Goal: Entertainment & Leisure: Browse casually

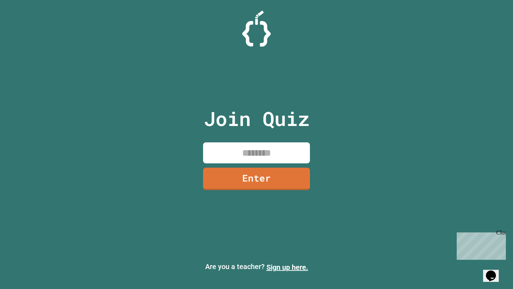
click at [255, 157] on input at bounding box center [256, 152] width 107 height 21
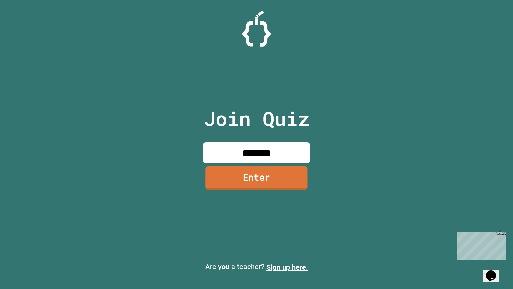
type input "********"
click at [256, 172] on link "Enter" at bounding box center [256, 177] width 102 height 23
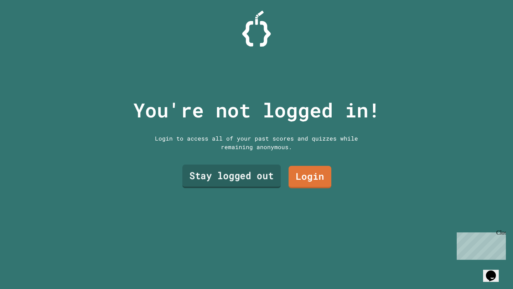
click at [256, 172] on link "Stay logged out" at bounding box center [231, 175] width 98 height 23
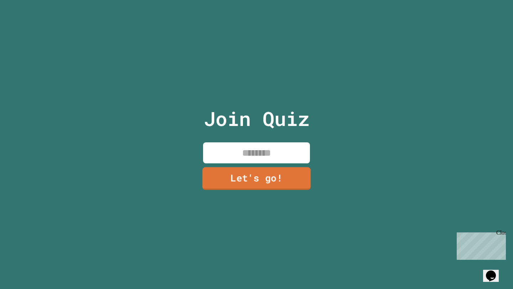
click at [266, 151] on input at bounding box center [256, 152] width 107 height 21
type input "****"
click at [274, 173] on link "Let's go!" at bounding box center [256, 178] width 109 height 23
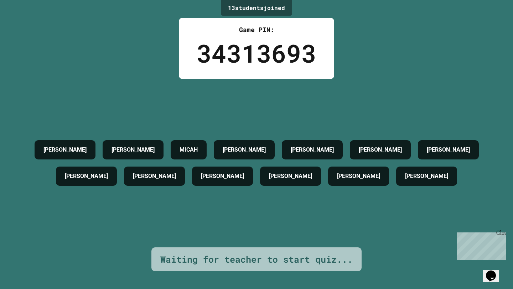
click at [502, 233] on div "Close" at bounding box center [500, 234] width 9 height 9
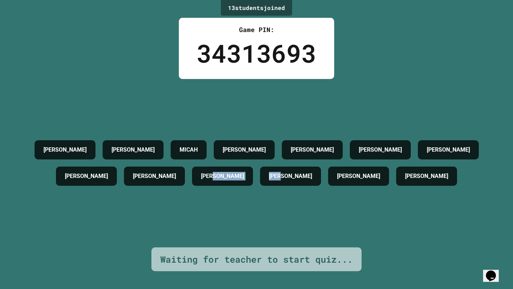
drag, startPoint x: 256, startPoint y: 229, endPoint x: 265, endPoint y: 211, distance: 20.2
click at [265, 211] on div "[PERSON_NAME] [PERSON_NAME] [PERSON_NAME] [PERSON_NAME] [PERSON_NAME] [PERSON_N…" at bounding box center [256, 163] width 477 height 168
click at [117, 99] on div "[PERSON_NAME] [PERSON_NAME] [PERSON_NAME] [PERSON_NAME] [PERSON_NAME] [PERSON_N…" at bounding box center [256, 163] width 477 height 168
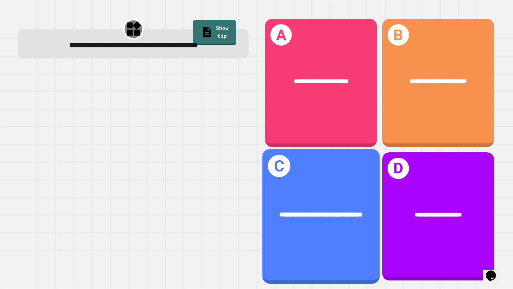
click at [276, 225] on div "**********" at bounding box center [320, 215] width 117 height 36
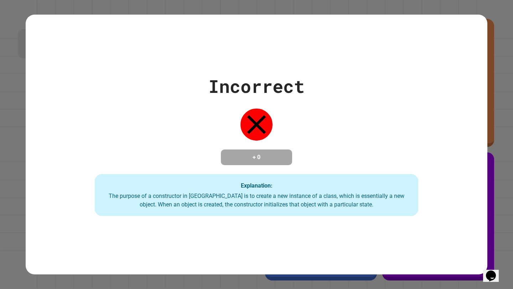
click at [482, 167] on div "Incorrect + 0 Explanation: The purpose of a constructor in [GEOGRAPHIC_DATA] is…" at bounding box center [256, 144] width 461 height 143
click at [506, 179] on div "Incorrect + 0 Explanation: The purpose of a constructor in [GEOGRAPHIC_DATA] is…" at bounding box center [256, 144] width 513 height 289
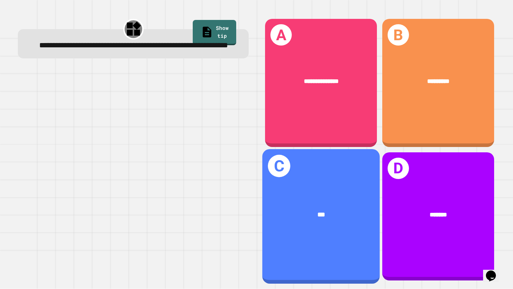
click at [325, 213] on span "***" at bounding box center [320, 214] width 7 height 7
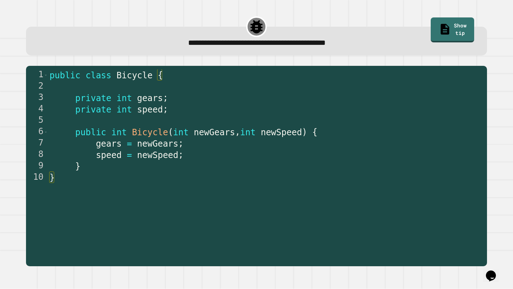
click at [470, 24] on link "Show tip" at bounding box center [451, 29] width 43 height 25
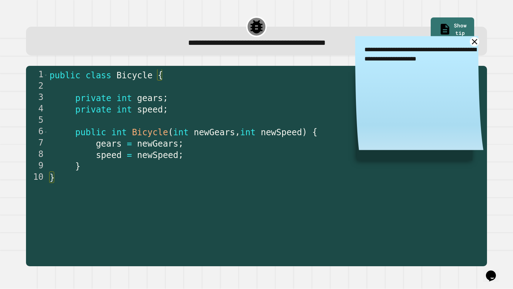
click at [477, 44] on link at bounding box center [474, 41] width 9 height 9
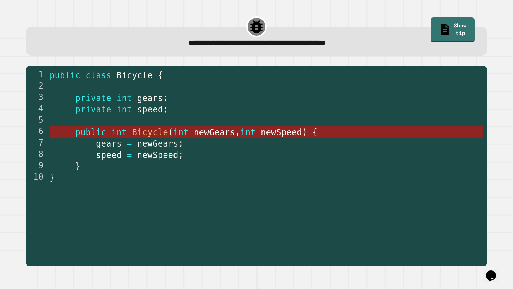
click at [122, 134] on span "int" at bounding box center [118, 132] width 15 height 10
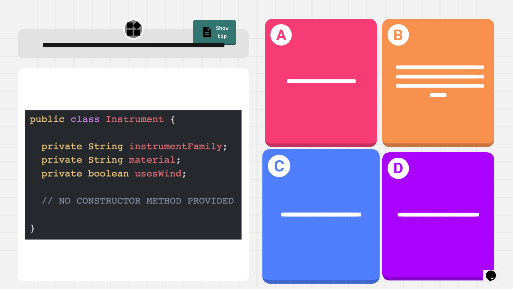
click at [344, 220] on div "**********" at bounding box center [321, 215] width 91 height 10
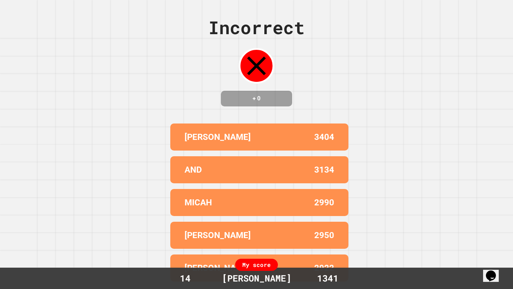
scroll to position [2, 0]
click at [260, 269] on div "My score" at bounding box center [256, 265] width 43 height 12
click at [260, 266] on div "My score" at bounding box center [256, 265] width 43 height 12
click at [288, 197] on div "MICAH 2990" at bounding box center [259, 202] width 178 height 27
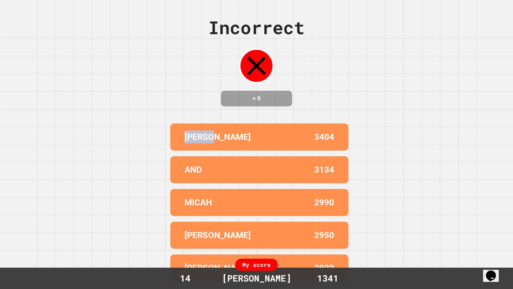
drag, startPoint x: 146, startPoint y: 152, endPoint x: 128, endPoint y: 115, distance: 41.4
click at [128, 115] on div "Incorrect + 0 [PERSON_NAME] 3404 AND 3134 MICAH 2990 [PERSON_NAME] 2950 [PERSON…" at bounding box center [256, 144] width 513 height 289
click at [133, 130] on div "Incorrect + 0 [PERSON_NAME] 3404 AND 3134 MICAH 2990 [PERSON_NAME] 2950 [PERSON…" at bounding box center [256, 144] width 513 height 289
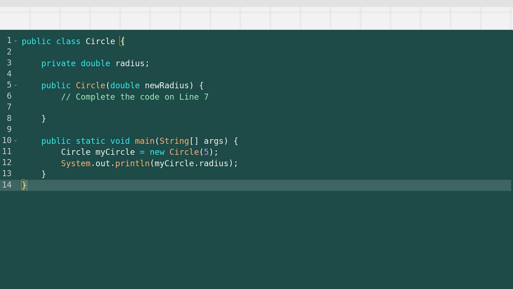
click at [140, 130] on div "public class Circle { private double radius ; public Circle ( double newRadius …" at bounding box center [181, 168] width 300 height 196
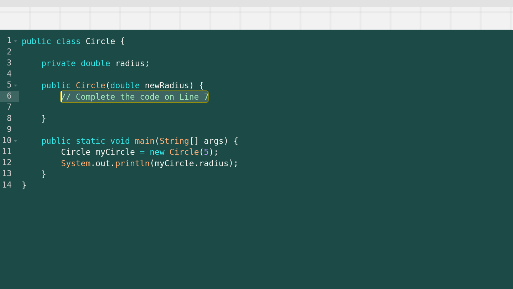
drag, startPoint x: 151, startPoint y: 131, endPoint x: 56, endPoint y: 132, distance: 94.7
click at [56, 132] on div "public class Circle { private double radius ; public Circle ( double newRadius …" at bounding box center [181, 168] width 300 height 196
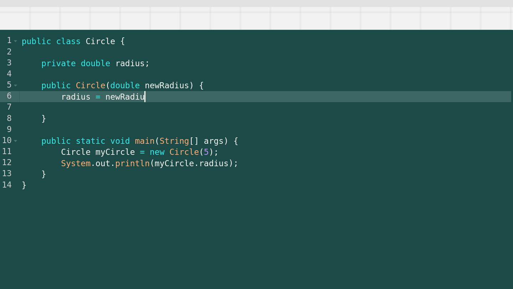
scroll to position [0, 5]
click at [52, 146] on div "public class Circle { private double radius ; public Circle ( double newRadius …" at bounding box center [181, 168] width 300 height 196
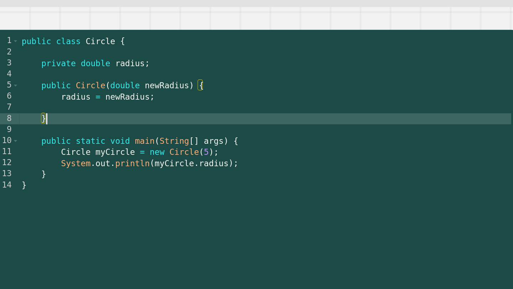
scroll to position [0, 1]
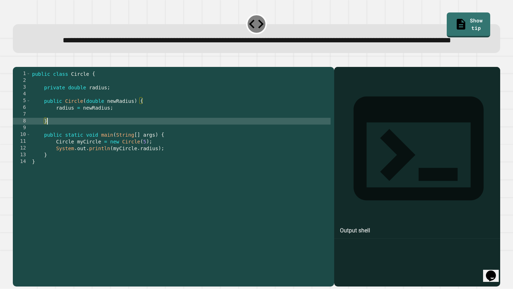
type textarea "*"
click at [467, 11] on div "**********" at bounding box center [256, 33] width 492 height 46
click at [467, 23] on link "Show tip" at bounding box center [468, 24] width 40 height 26
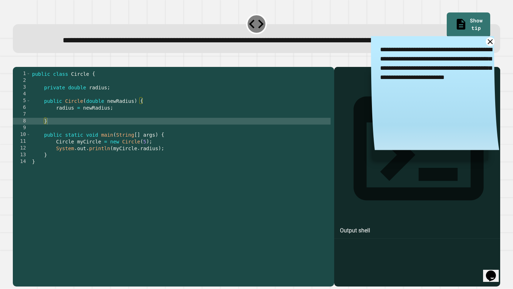
click at [490, 44] on icon at bounding box center [489, 41] width 5 height 5
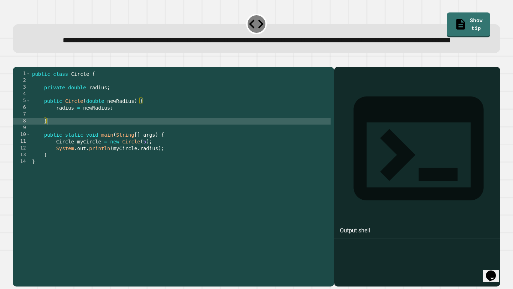
click at [421, 245] on div at bounding box center [416, 187] width 159 height 199
click at [366, 226] on div "Output shell" at bounding box center [355, 230] width 30 height 9
click at [171, 67] on div at bounding box center [256, 62] width 487 height 9
click at [123, 105] on div "public class Circle { private double radius ; public Circle ( double newRadius …" at bounding box center [181, 168] width 300 height 196
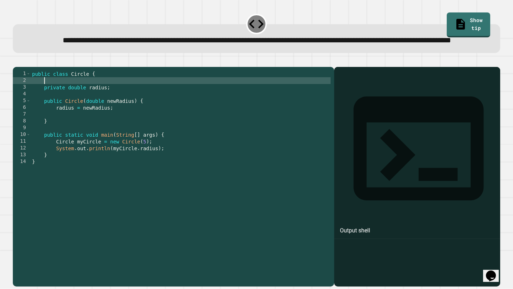
click at [16, 61] on icon "button" at bounding box center [16, 61] width 0 height 0
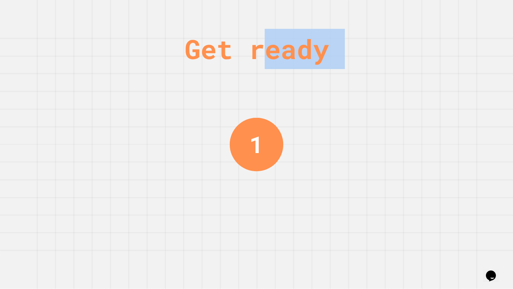
drag, startPoint x: 480, startPoint y: 38, endPoint x: 261, endPoint y: 57, distance: 219.7
click at [261, 57] on div "Get ready 1" at bounding box center [256, 144] width 513 height 289
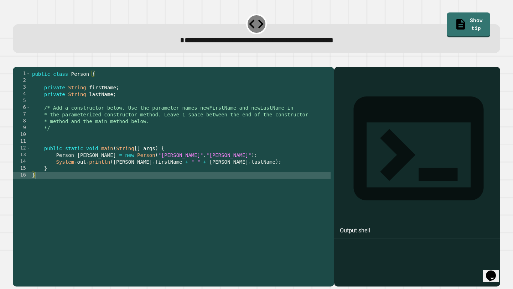
click at [261, 57] on div "1 2 3 4 5 6 7 8 9 10 11 12 13 14 15 16 public class Person { private String fir…" at bounding box center [256, 173] width 492 height 234
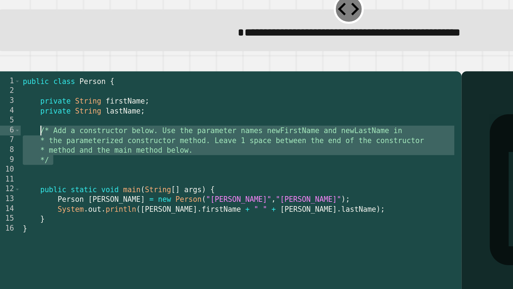
drag, startPoint x: 88, startPoint y: 141, endPoint x: 43, endPoint y: 118, distance: 50.1
click at [43, 118] on div "public class Person { private String firstName ; private String lastName ; /* A…" at bounding box center [181, 175] width 300 height 210
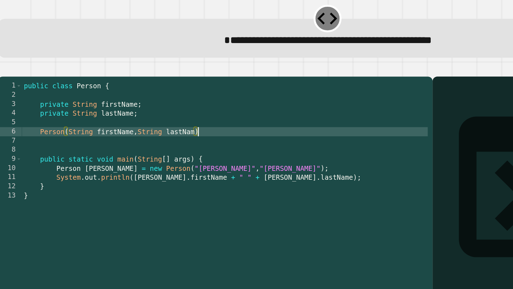
scroll to position [0, 9]
click at [169, 120] on div "public class Person { private String firstName ; private String lastName ; Pers…" at bounding box center [181, 175] width 300 height 210
type textarea "**********"
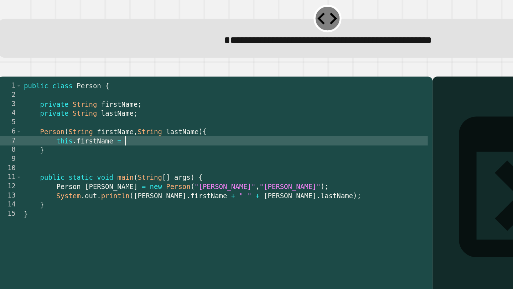
scroll to position [0, 5]
type textarea "**********"
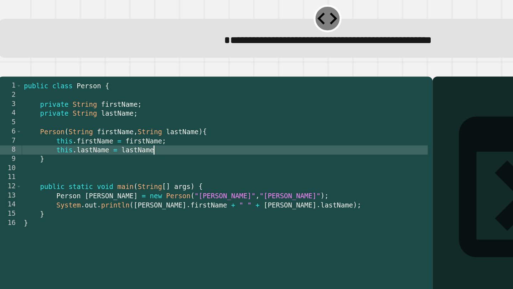
scroll to position [0, 6]
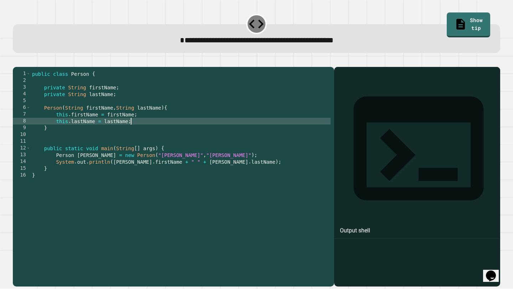
type textarea "**********"
click at [16, 61] on icon "button" at bounding box center [16, 61] width 0 height 0
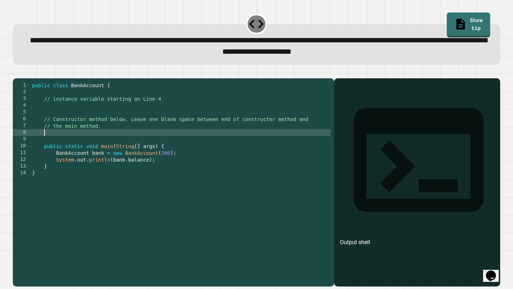
click at [114, 141] on div "public class BankAccount { // instance variable starting on Line 4 // Construct…" at bounding box center [181, 180] width 300 height 196
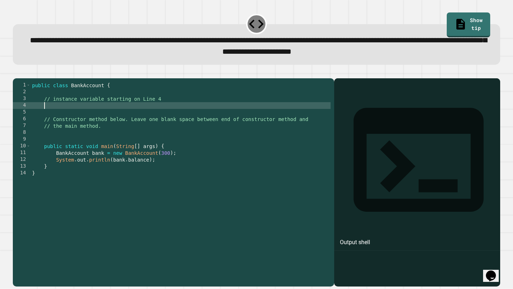
click at [67, 117] on div "public class BankAccount { // instance variable starting on Line 4 // Construct…" at bounding box center [181, 180] width 300 height 196
type textarea "**********"
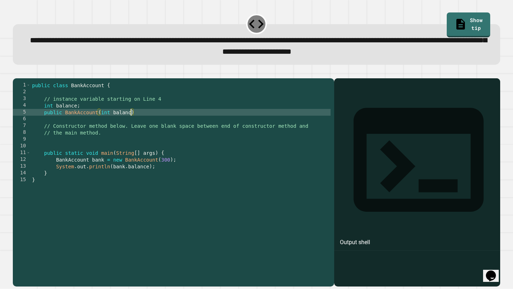
scroll to position [0, 7]
click at [155, 125] on div "public class BankAccount { // instance variable starting on Line 4 int balance …" at bounding box center [181, 180] width 300 height 196
type textarea "**********"
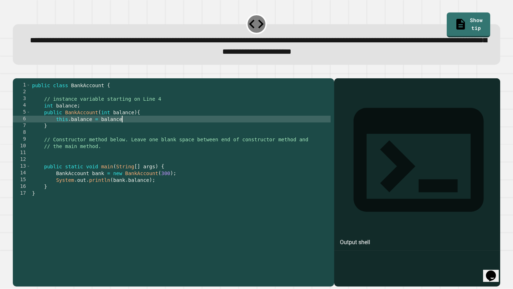
scroll to position [0, 6]
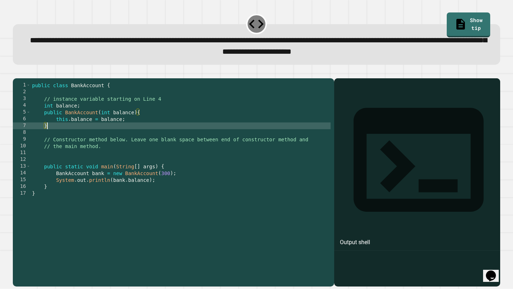
click at [121, 135] on div "public class BankAccount { // instance variable starting on Line 4 int balance …" at bounding box center [181, 180] width 300 height 196
type textarea "*"
click at [16, 73] on icon "button" at bounding box center [16, 73] width 0 height 0
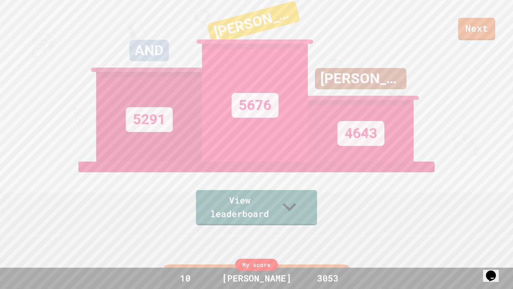
scroll to position [0, 0]
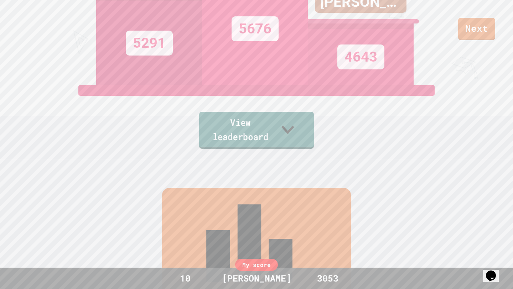
click at [305, 133] on link "View leaderboard" at bounding box center [256, 130] width 115 height 37
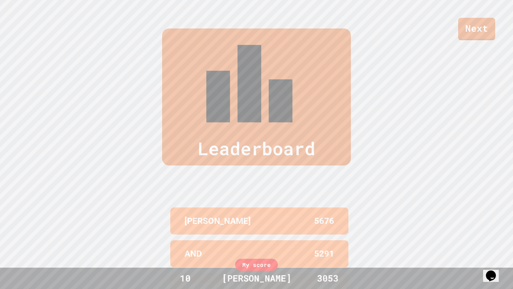
scroll to position [294, 0]
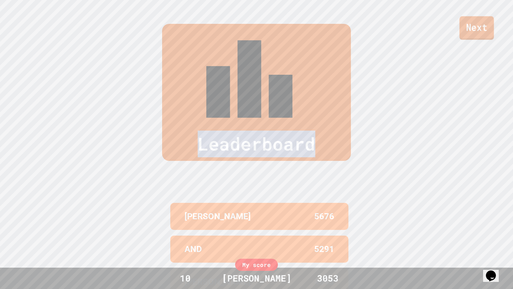
click at [481, 39] on link "Next" at bounding box center [476, 27] width 35 height 23
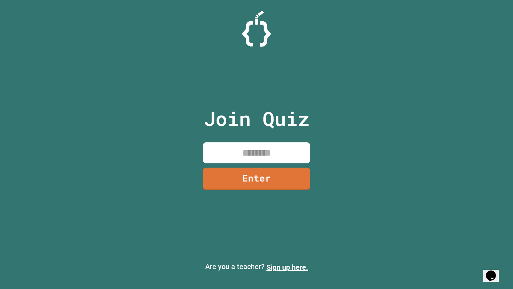
click at [271, 150] on input at bounding box center [256, 152] width 107 height 21
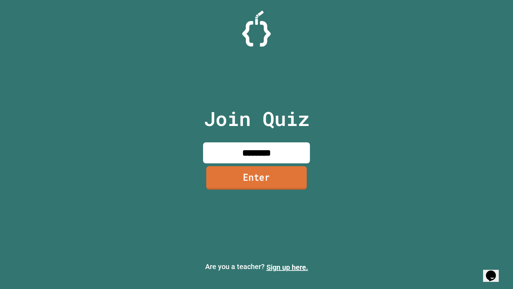
type input "********"
click at [273, 178] on link "Enter" at bounding box center [256, 177] width 100 height 23
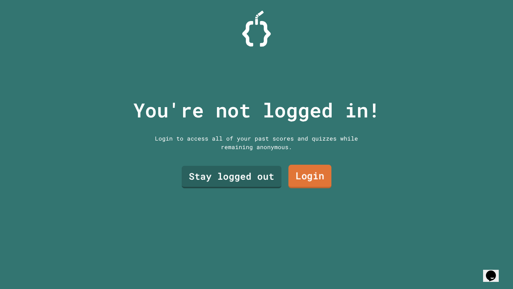
click at [262, 181] on link "Stay logged out" at bounding box center [232, 177] width 100 height 22
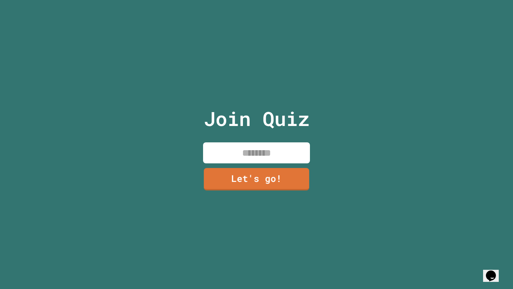
click at [263, 153] on input at bounding box center [256, 152] width 107 height 21
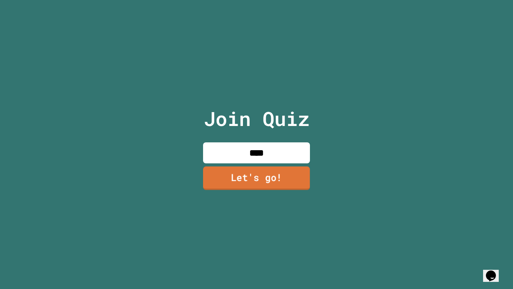
type input "****"
click at [263, 177] on link "Let's go!" at bounding box center [256, 178] width 107 height 23
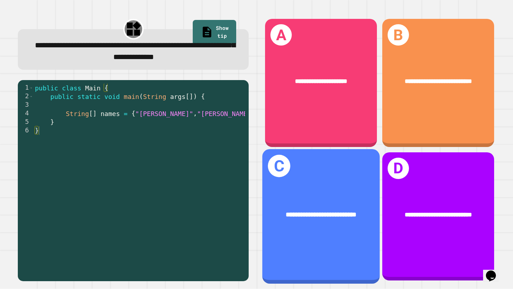
click at [311, 237] on div "**********" at bounding box center [320, 216] width 117 height 135
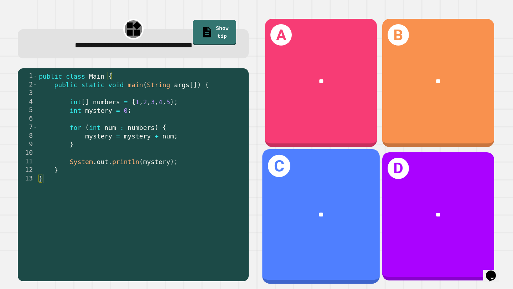
click at [315, 198] on div "**" at bounding box center [320, 215] width 117 height 36
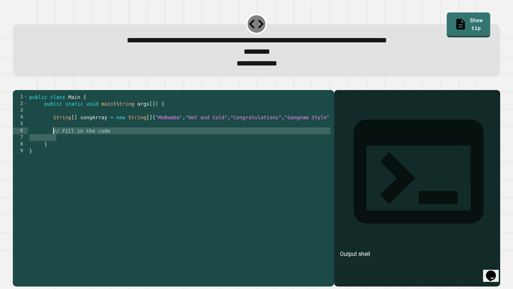
drag, startPoint x: 135, startPoint y: 148, endPoint x: 54, endPoint y: 144, distance: 81.3
click at [54, 144] on div "public class Main { public static void main ( String args [ ]) { String [ ] son…" at bounding box center [225, 185] width 395 height 183
click at [157, 139] on div "public class Main { public static void main ( String args [ ]) { String [ ] son…" at bounding box center [225, 185] width 395 height 183
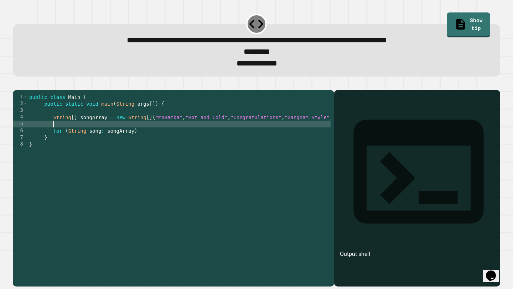
scroll to position [0, 1]
click at [157, 143] on div "public class Main { public static void main ( String args [ ]) { String [ ] son…" at bounding box center [225, 185] width 395 height 183
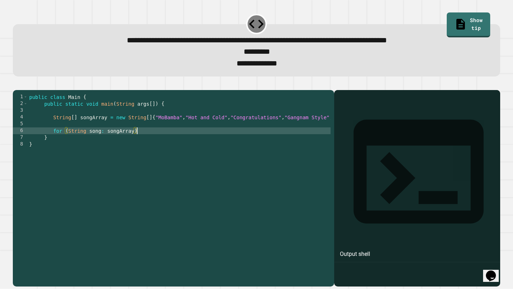
type textarea "**********"
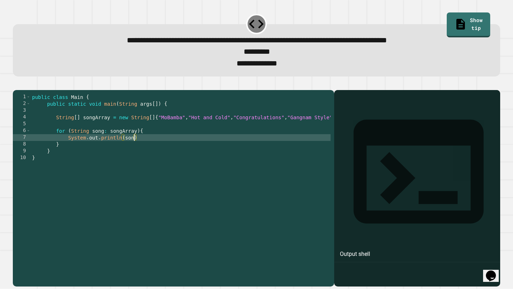
scroll to position [0, 7]
click at [177, 148] on div "public class Main { public static void main ( String args [ ]) { String [ ] son…" at bounding box center [228, 185] width 395 height 183
type textarea "**********"
click at [16, 84] on button "button" at bounding box center [16, 84] width 0 height 0
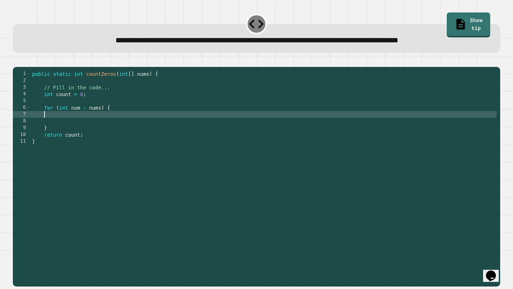
click at [74, 127] on div "public static int countZeros ( int [ ] nums ) { // Fill in the code... int coun…" at bounding box center [264, 175] width 466 height 210
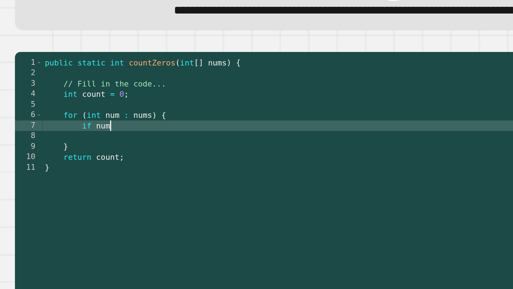
scroll to position [0, 3]
click at [65, 123] on div "public static int countZeros ( int [ ] nums ) { // Fill in the code... int coun…" at bounding box center [264, 175] width 466 height 210
click at [87, 127] on div "public static int countZeros ( int [ ] nums ) { // Fill in the code... int coun…" at bounding box center [264, 175] width 466 height 210
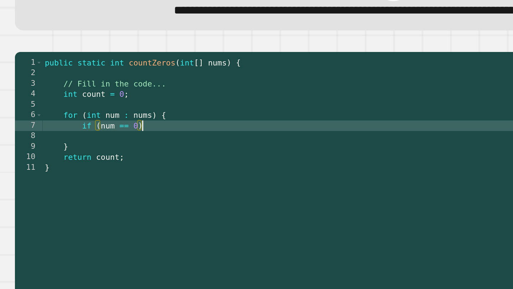
type textarea "**********"
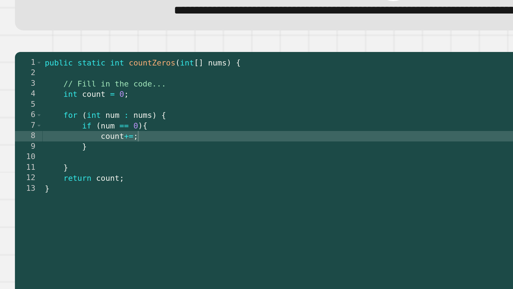
click at [16, 61] on icon "button" at bounding box center [16, 61] width 0 height 0
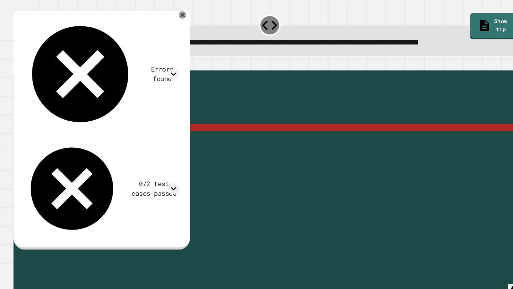
click at [99, 131] on div "public static int countZeros ( int [ ] nums ) { // Fill in the code... int coun…" at bounding box center [264, 175] width 466 height 210
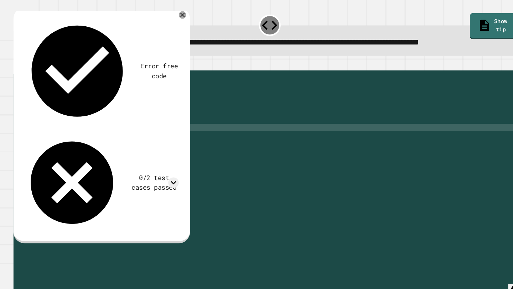
scroll to position [0, 5]
click at [83, 132] on div "public static int countZeros ( int [ ] nums ) { // Fill in the code... int coun…" at bounding box center [264, 175] width 466 height 210
click at [16, 61] on icon "button" at bounding box center [16, 61] width 0 height 0
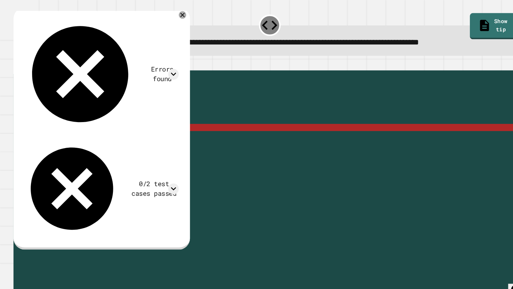
click at [67, 132] on div "public static int countZeros ( int [ ] nums ) { // Fill in the code... int coun…" at bounding box center [264, 175] width 466 height 210
click at [51, 131] on div "public static int countZeros ( int [ ] nums ) { // Fill in the code... int coun…" at bounding box center [264, 175] width 466 height 210
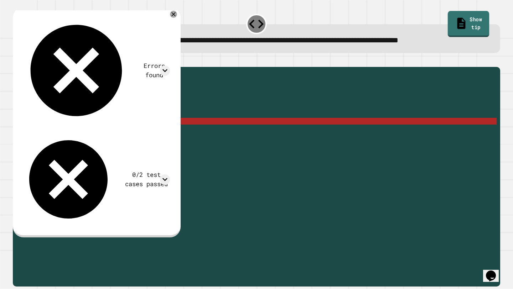
click at [476, 20] on link "Show tip" at bounding box center [468, 24] width 42 height 26
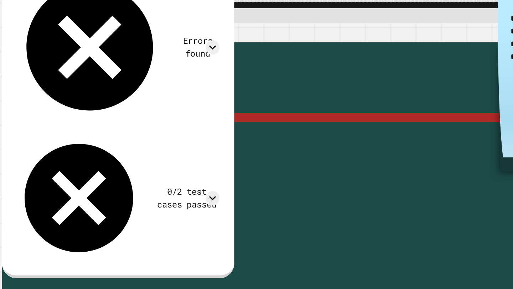
click at [127, 132] on div "public static int countZeros ( int [ ] nums ) { // Fill in the code... int coun…" at bounding box center [264, 175] width 466 height 210
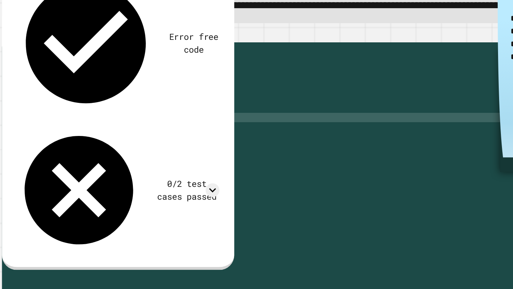
scroll to position [0, 6]
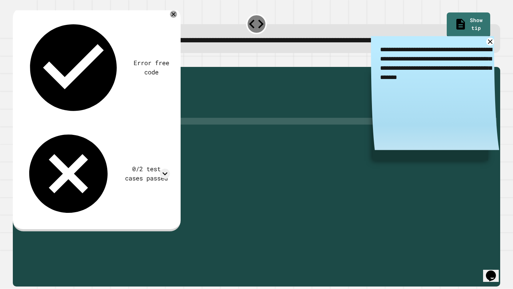
type textarea "**********"
click at [16, 61] on button "button" at bounding box center [16, 61] width 0 height 0
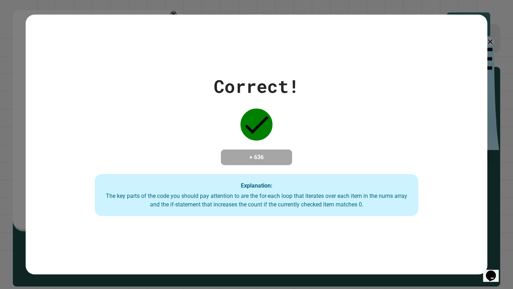
click at [465, 9] on div "Correct! + 636 Explanation: The key parts of the code you should pay attention …" at bounding box center [256, 144] width 513 height 289
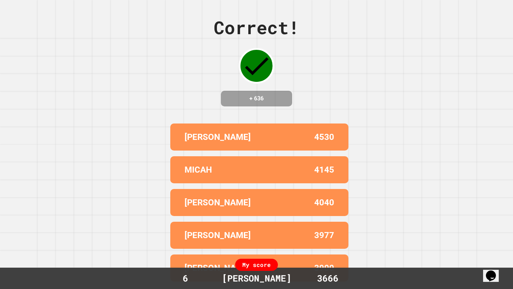
scroll to position [0, 0]
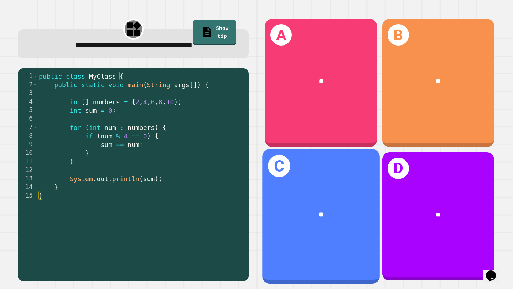
drag, startPoint x: 482, startPoint y: 193, endPoint x: 298, endPoint y: 172, distance: 185.3
click at [298, 172] on div "**********" at bounding box center [256, 144] width 513 height 289
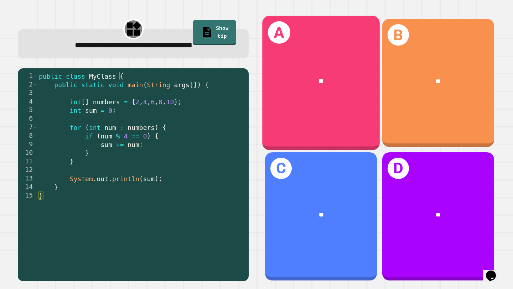
click at [341, 96] on div "**" at bounding box center [320, 81] width 117 height 36
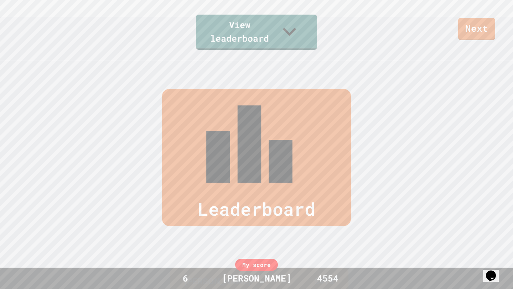
scroll to position [294, 0]
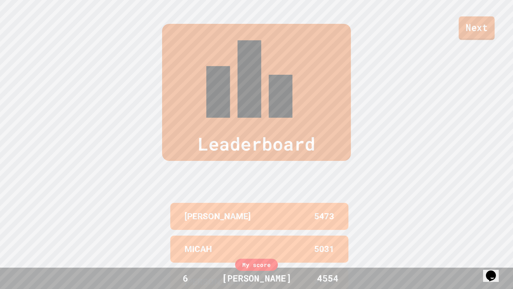
click at [480, 33] on link "Next" at bounding box center [477, 27] width 36 height 23
